Goal: Download file/media

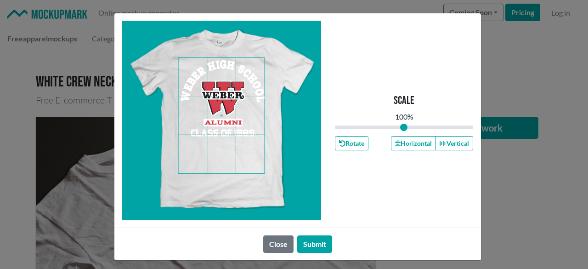
click at [224, 102] on span at bounding box center [221, 115] width 86 height 115
click at [426, 144] on button "Horizontal" at bounding box center [413, 143] width 45 height 14
click at [423, 144] on button "Horizontal" at bounding box center [413, 143] width 45 height 14
click at [420, 146] on button "Horizontal" at bounding box center [413, 143] width 45 height 14
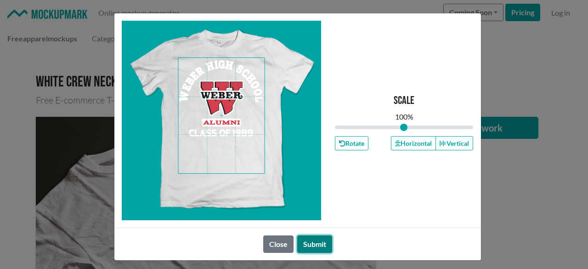
click at [311, 250] on button "Submit" at bounding box center [314, 243] width 35 height 17
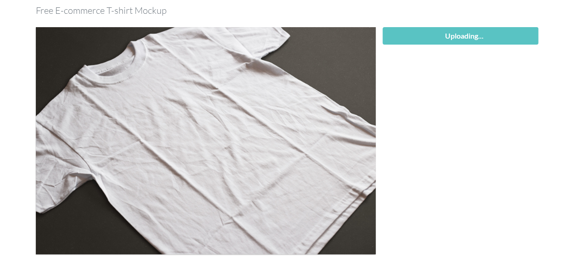
scroll to position [92, 0]
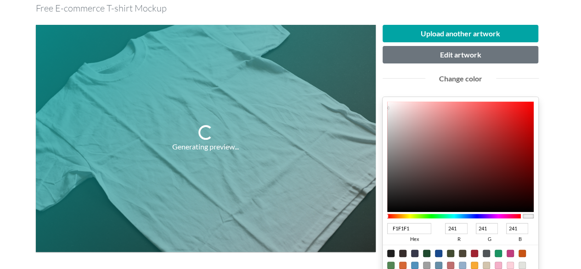
type input "AB0909"
type input "171"
type input "9"
click at [528, 137] on div at bounding box center [460, 157] width 147 height 110
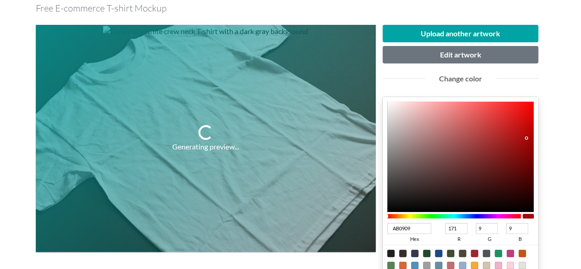
type input "AC0808"
type input "172"
type input "8"
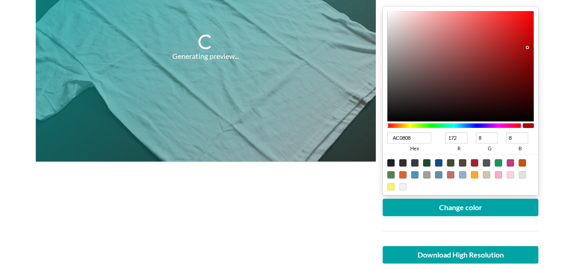
scroll to position [276, 0]
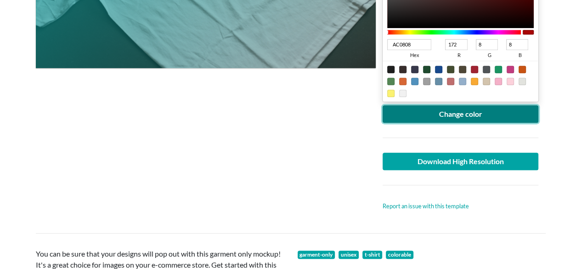
click at [457, 116] on button "Change color" at bounding box center [461, 113] width 156 height 17
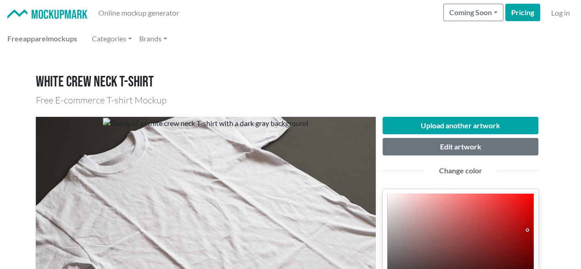
scroll to position [92, 0]
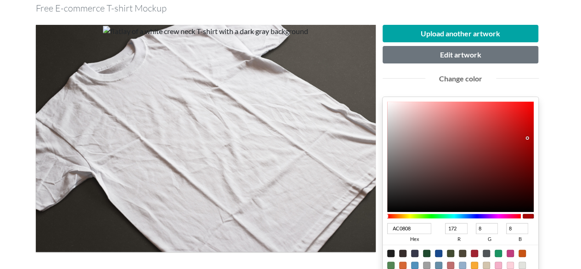
type input "971212"
type input "151"
type input "18"
click at [517, 146] on div at bounding box center [460, 157] width 147 height 110
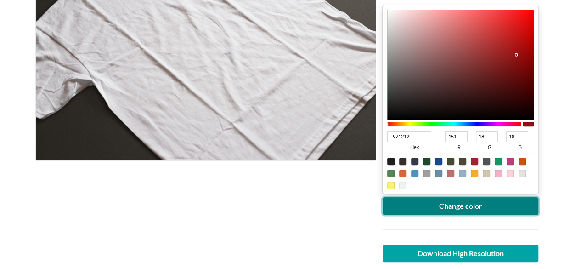
click at [487, 197] on button "Change color" at bounding box center [461, 205] width 156 height 17
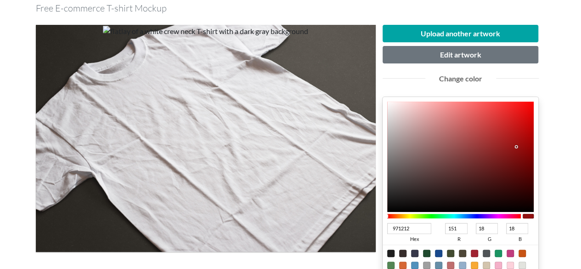
type input "972121"
type input "33"
click at [502, 146] on div at bounding box center [460, 157] width 147 height 110
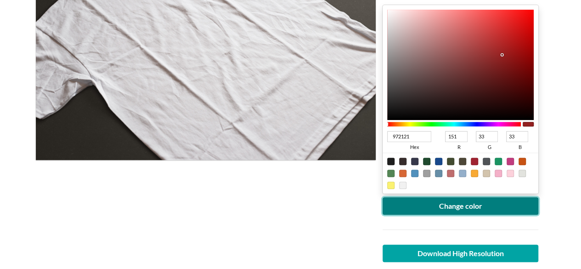
click at [491, 206] on button "Change color" at bounding box center [461, 205] width 156 height 17
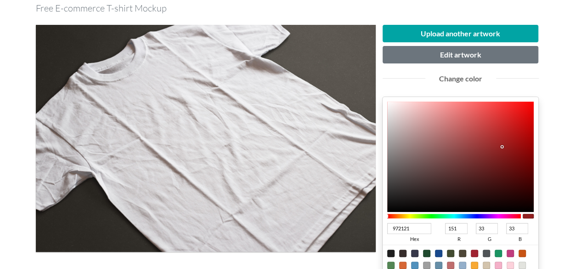
type input "AF2F2F"
type input "175"
type input "47"
click at [494, 136] on div at bounding box center [460, 157] width 147 height 110
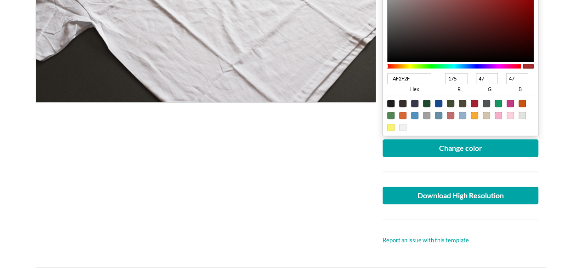
scroll to position [276, 0]
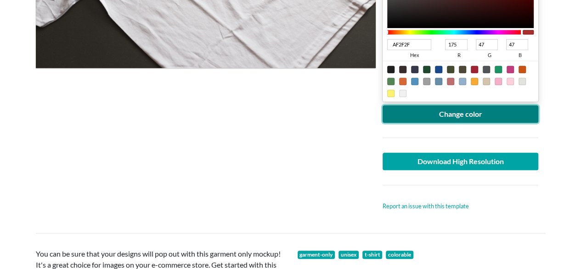
click at [490, 113] on button "Change color" at bounding box center [461, 113] width 156 height 17
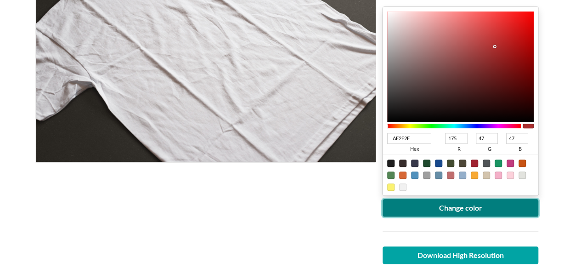
scroll to position [184, 0]
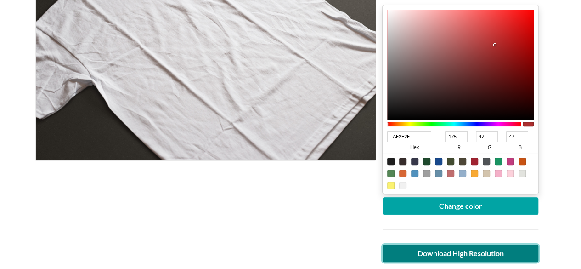
click at [454, 258] on link "Download High Resolution" at bounding box center [461, 252] width 156 height 17
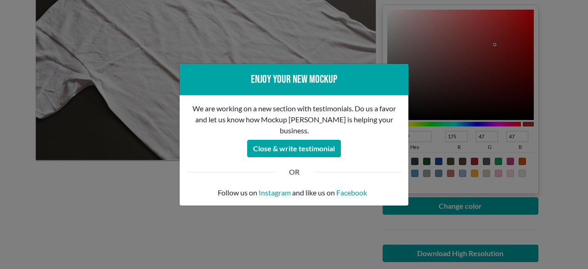
click at [134, 201] on div "Enjoy your new mockup We are working on a new section with testimonials. Do us …" at bounding box center [294, 134] width 588 height 269
